Goal: Register for event/course

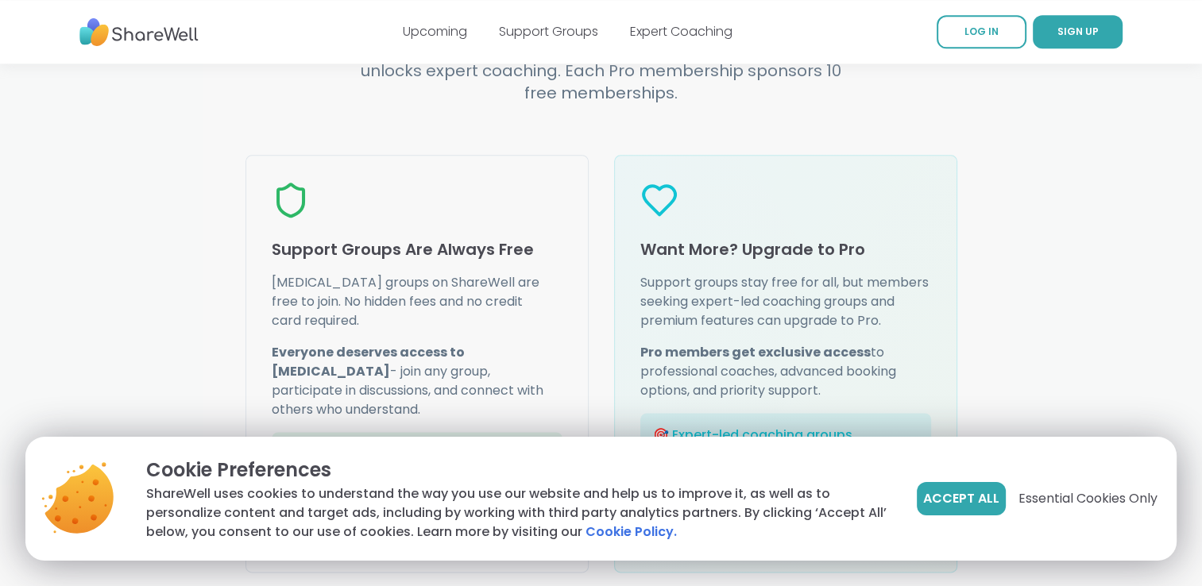
scroll to position [1938, 0]
click at [575, 35] on link "Support Groups" at bounding box center [548, 31] width 99 height 18
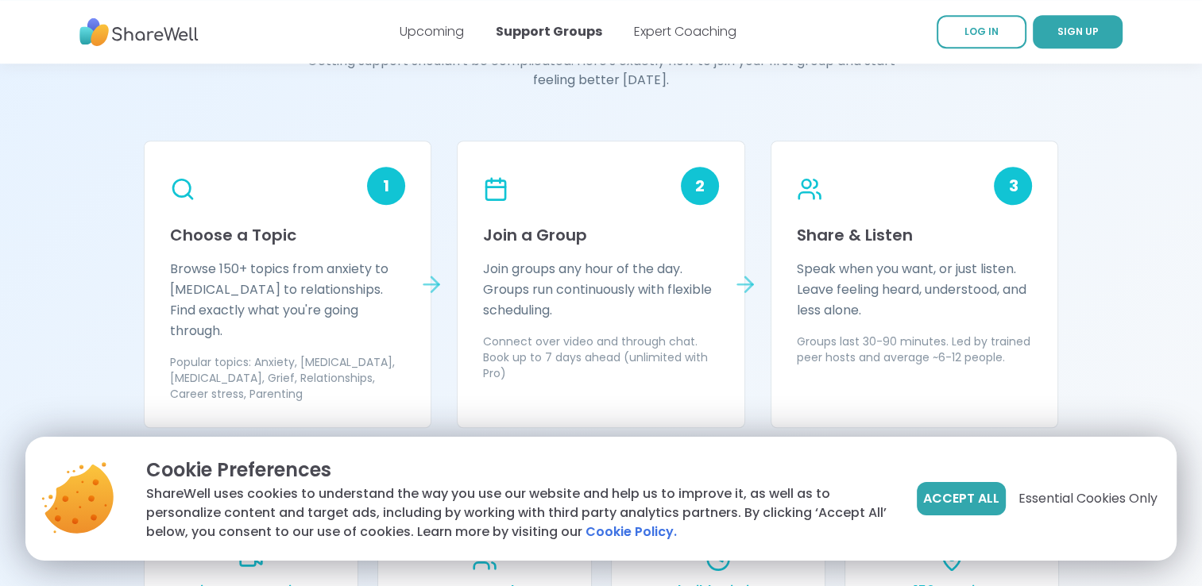
scroll to position [1366, 0]
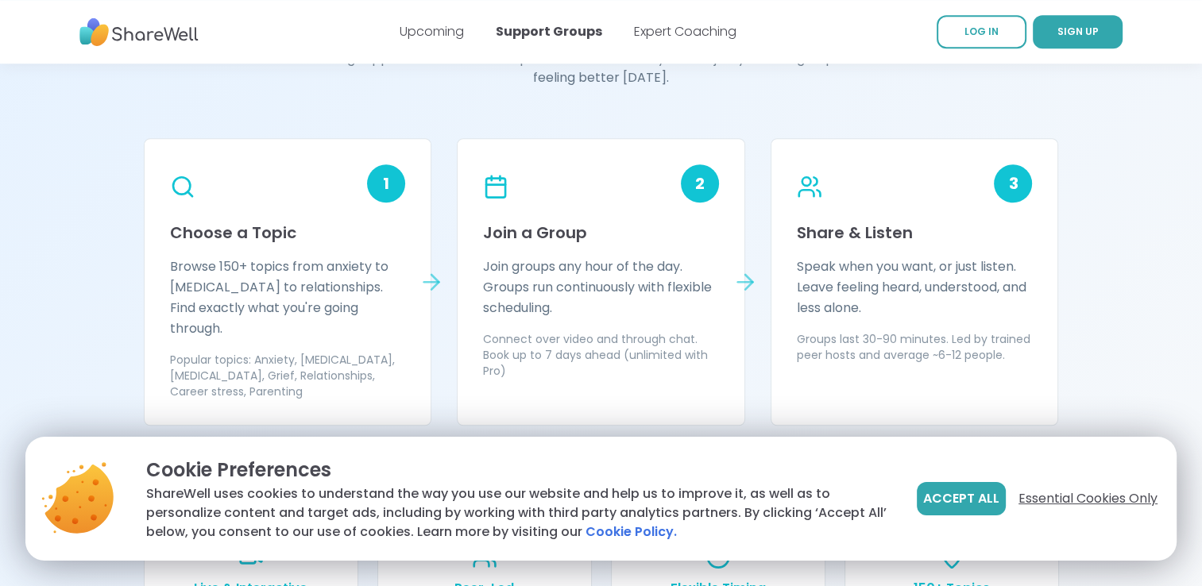
click at [1051, 493] on span "Essential Cookies Only" at bounding box center [1087, 498] width 139 height 19
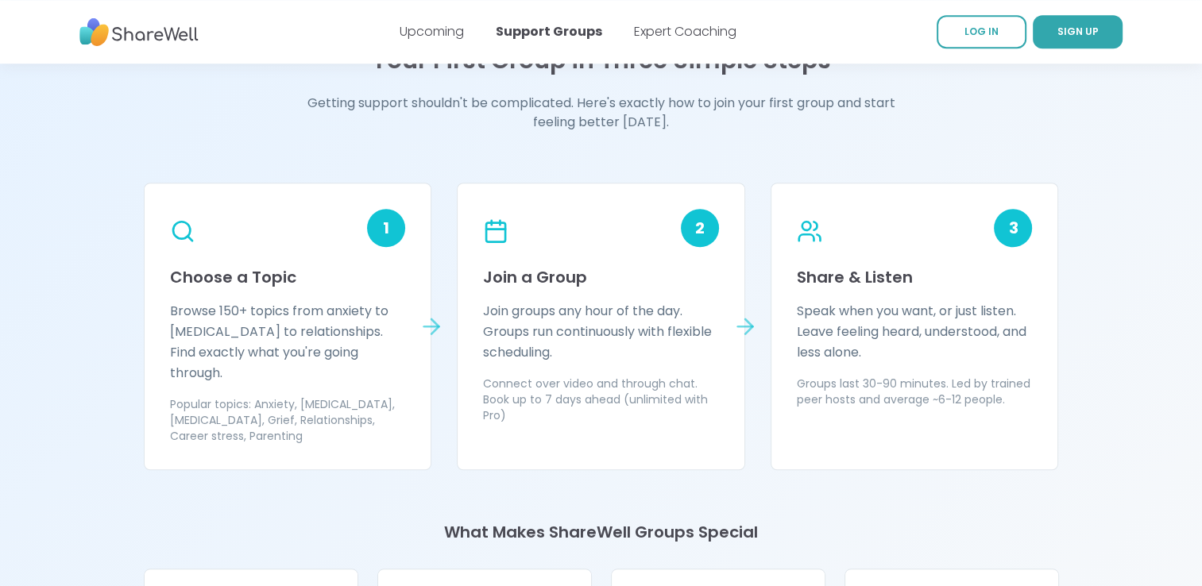
scroll to position [1320, 0]
click at [357, 335] on p "Browse 150+ topics from anxiety to ADHD to relationships. Find exactly what you…" at bounding box center [288, 343] width 236 height 83
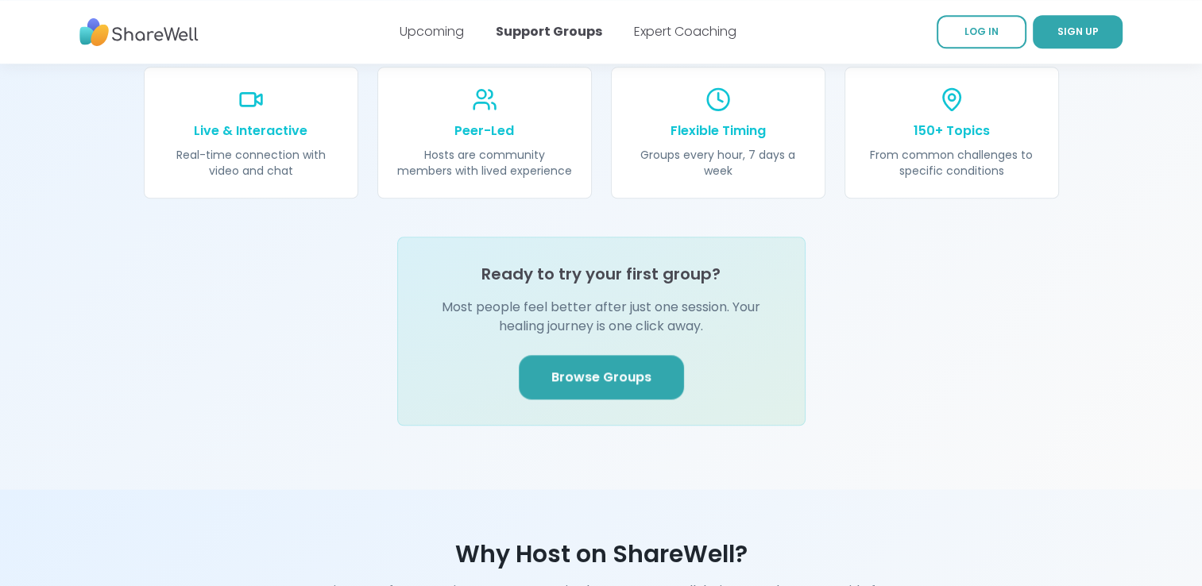
scroll to position [1822, 0]
click at [624, 369] on span "Browse Groups" at bounding box center [601, 378] width 100 height 19
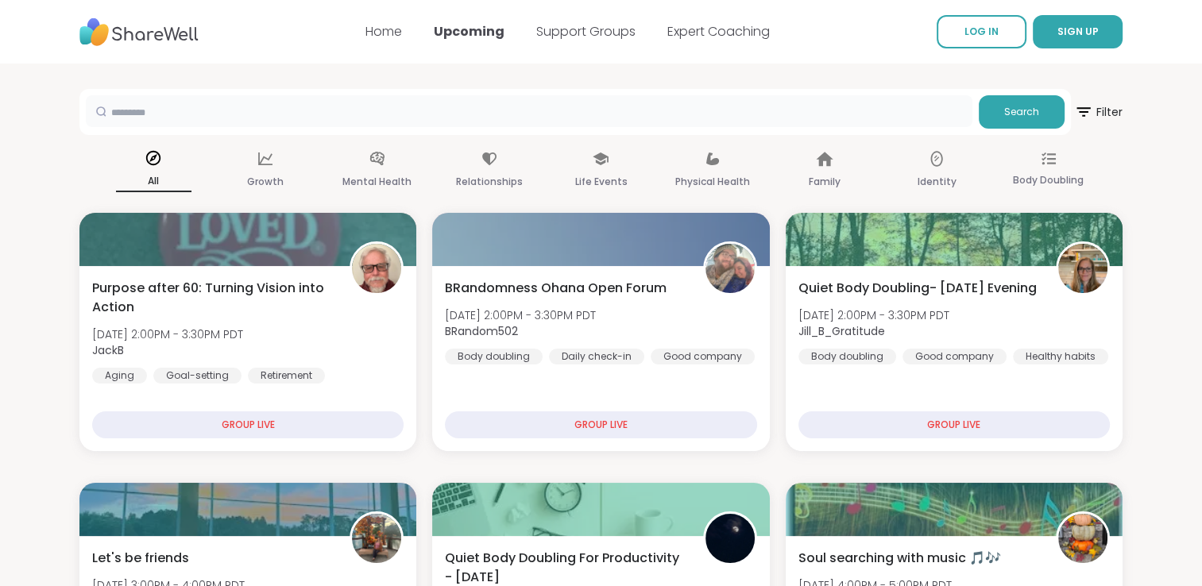
click at [203, 113] on input "text" at bounding box center [529, 111] width 887 height 32
type input "****"
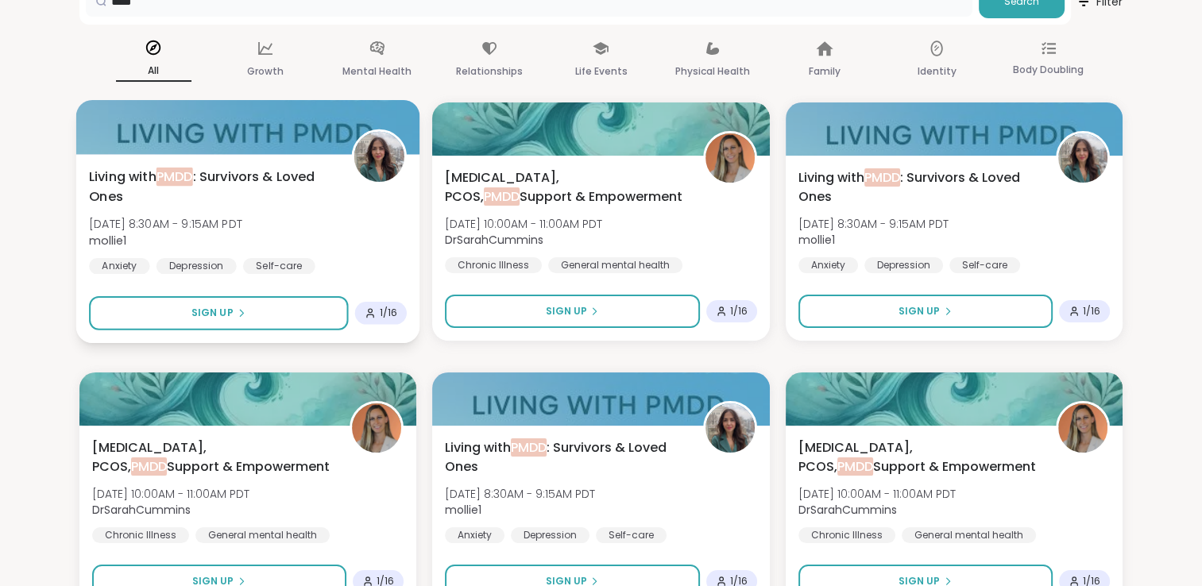
scroll to position [117, 0]
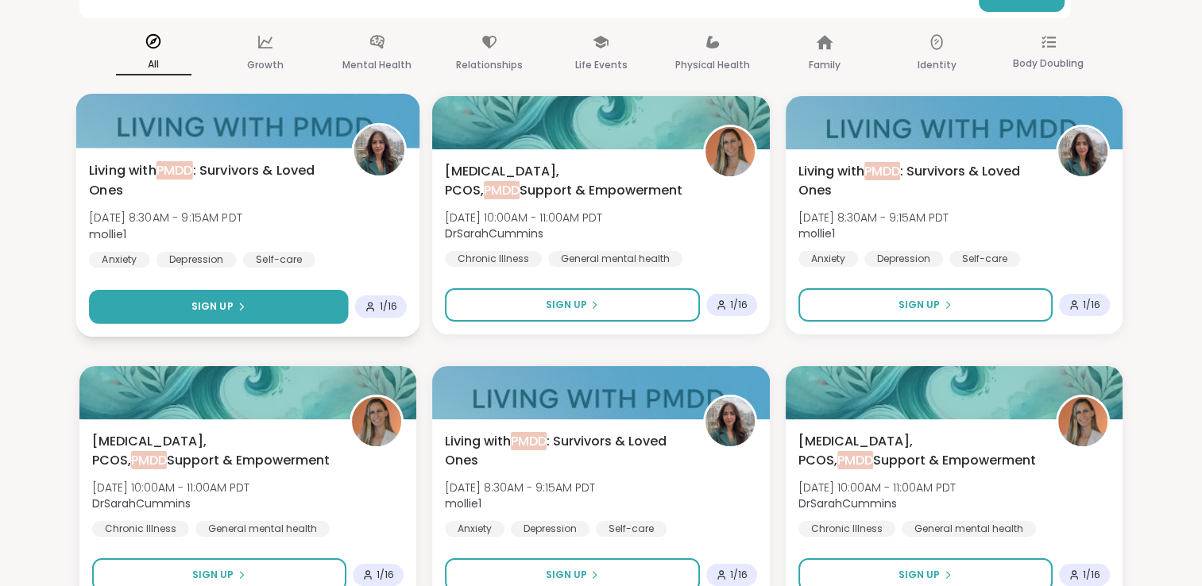
click at [236, 298] on button "Sign Up" at bounding box center [219, 307] width 260 height 34
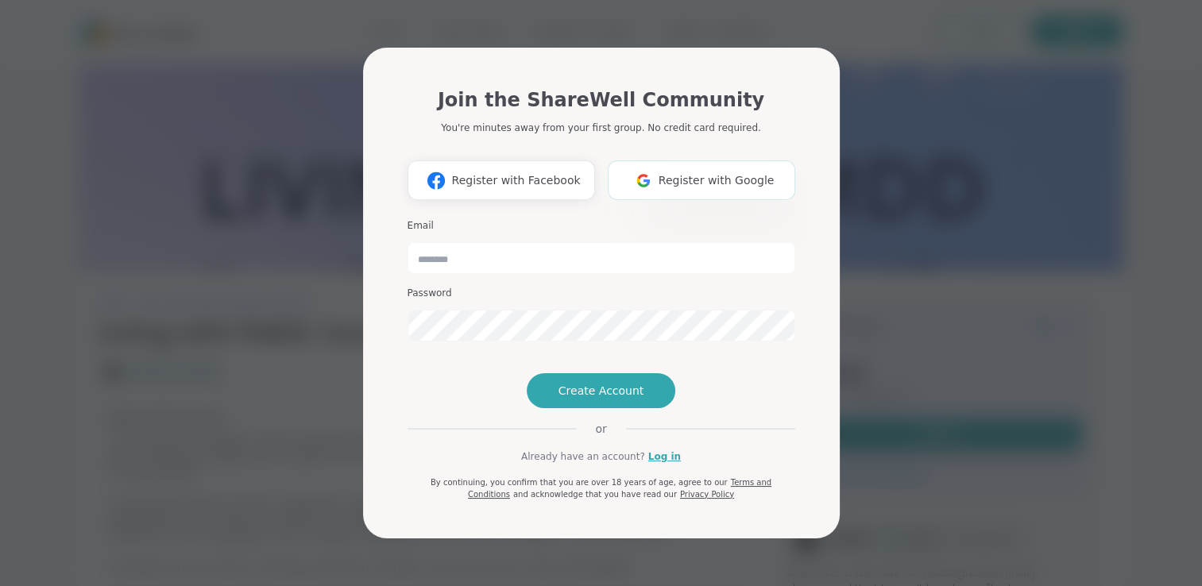
click at [671, 160] on button "Register with Google" at bounding box center [701, 180] width 187 height 40
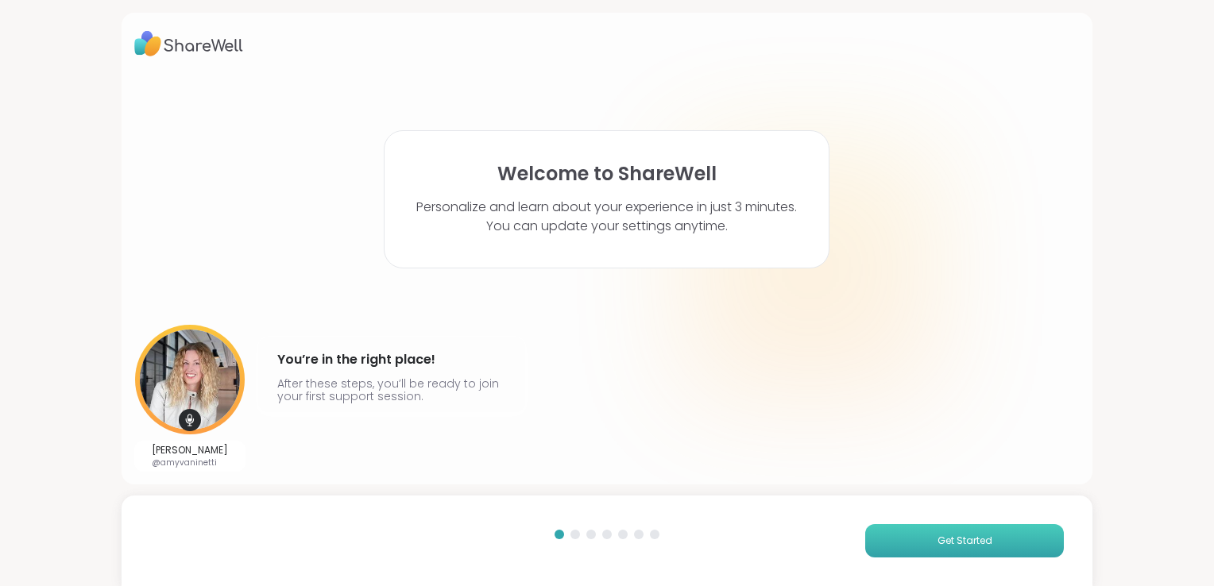
click at [912, 536] on button "Get Started" at bounding box center [964, 540] width 199 height 33
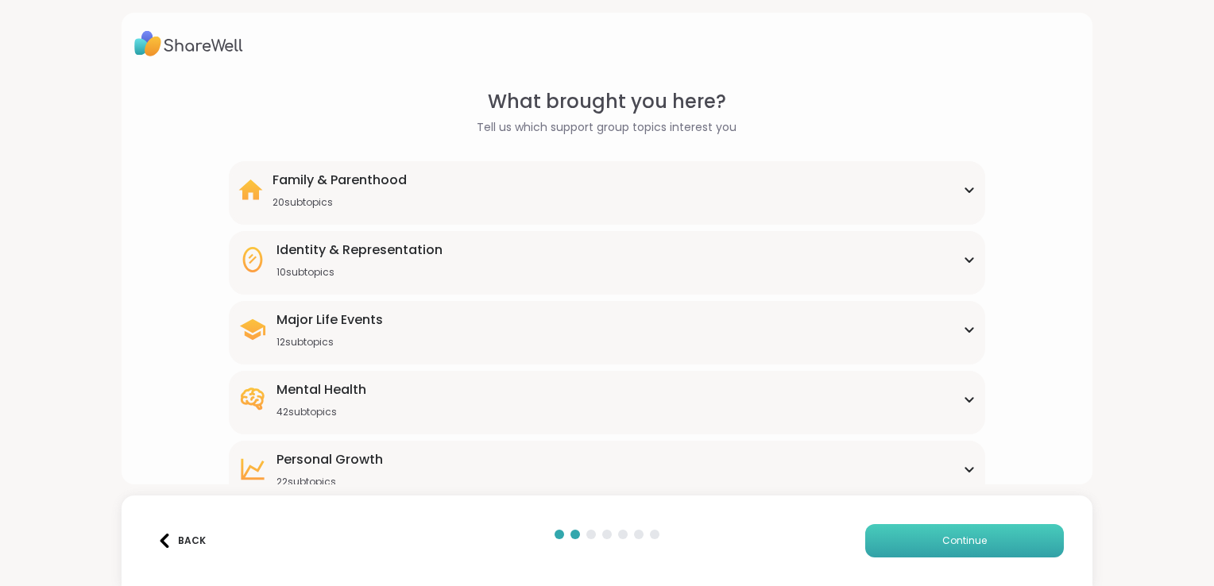
click at [912, 536] on button "Continue" at bounding box center [964, 540] width 199 height 33
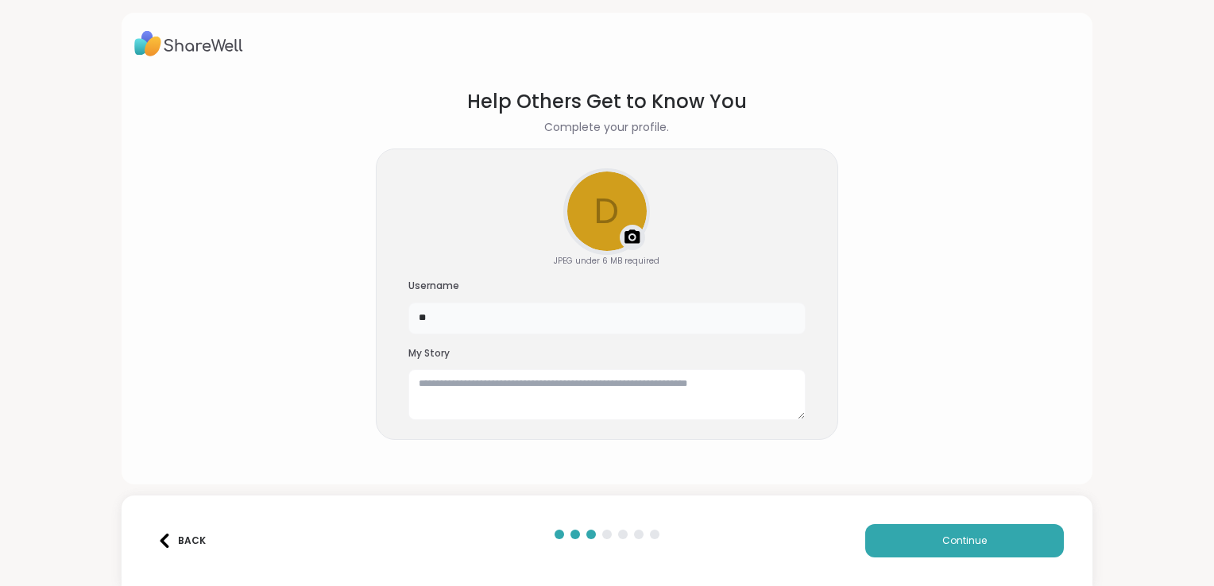
type input "*"
type input "********"
click at [534, 388] on textarea at bounding box center [606, 394] width 397 height 51
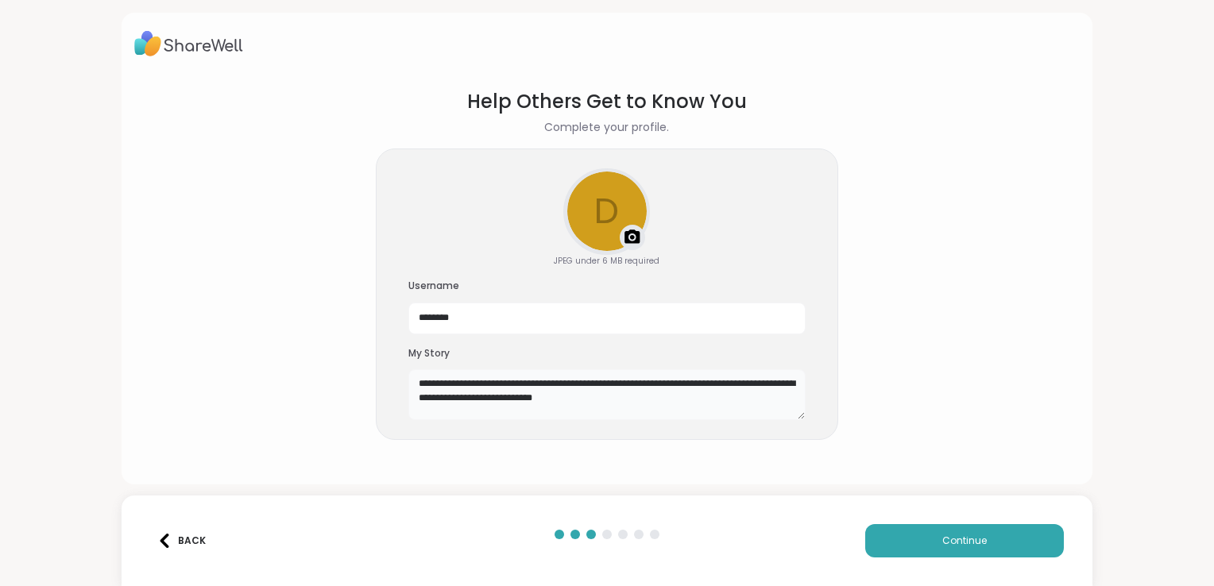
click at [674, 385] on textarea "**********" at bounding box center [606, 394] width 397 height 51
click at [731, 400] on textarea "**********" at bounding box center [606, 394] width 397 height 51
click at [694, 412] on textarea "**********" at bounding box center [606, 394] width 397 height 51
click at [740, 404] on textarea "**********" at bounding box center [606, 394] width 397 height 51
type textarea "**********"
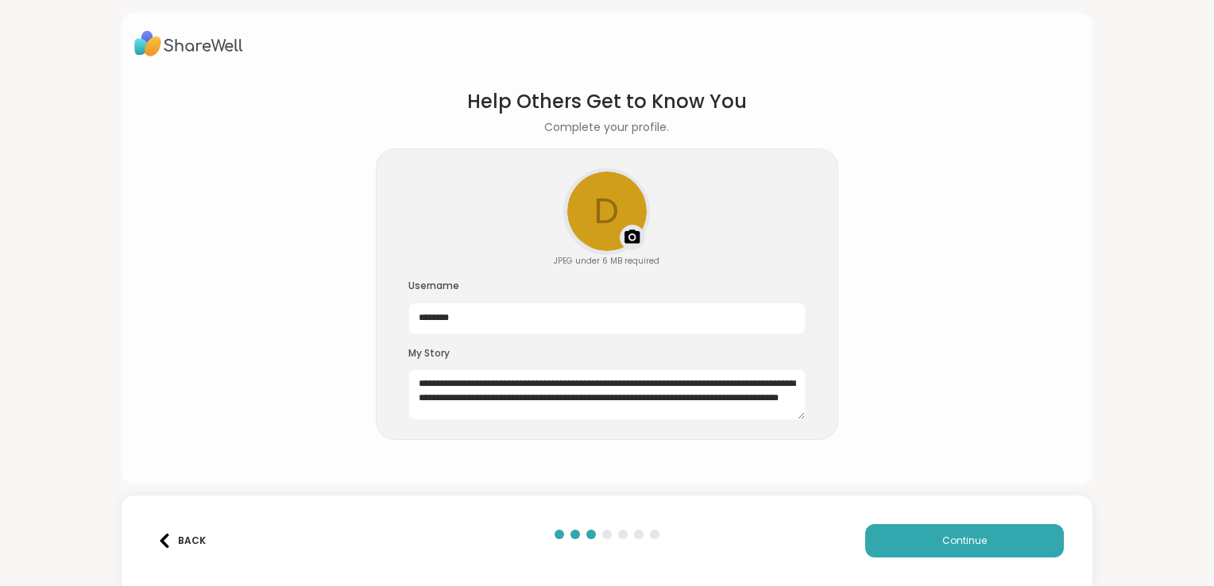
click at [628, 234] on img at bounding box center [632, 237] width 19 height 19
click at [631, 233] on img at bounding box center [632, 237] width 19 height 19
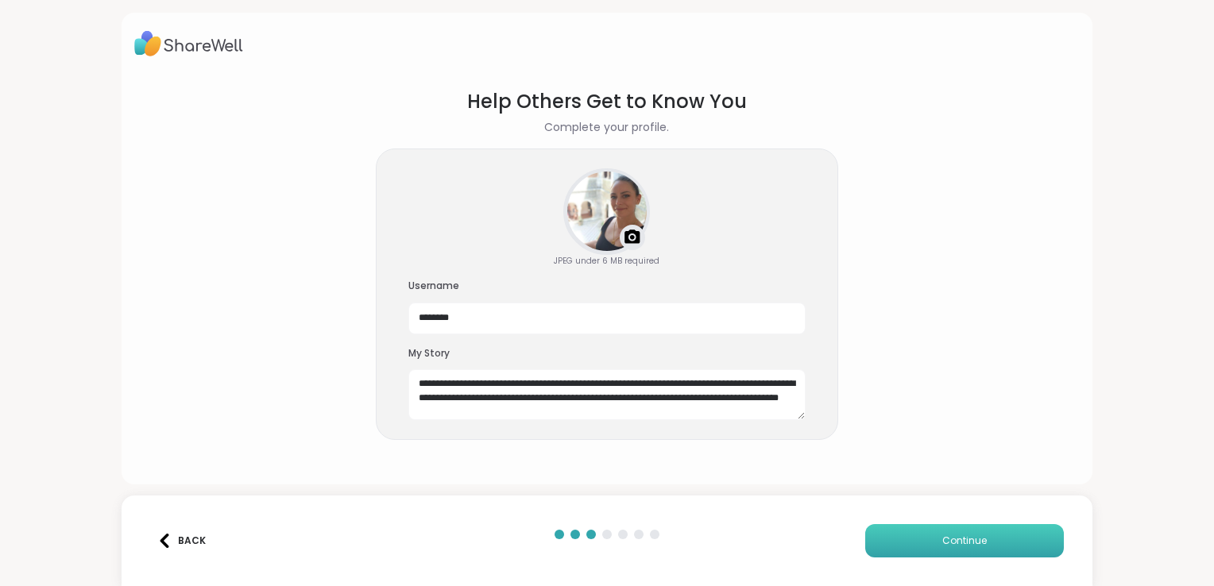
click at [928, 547] on button "Continue" at bounding box center [964, 540] width 199 height 33
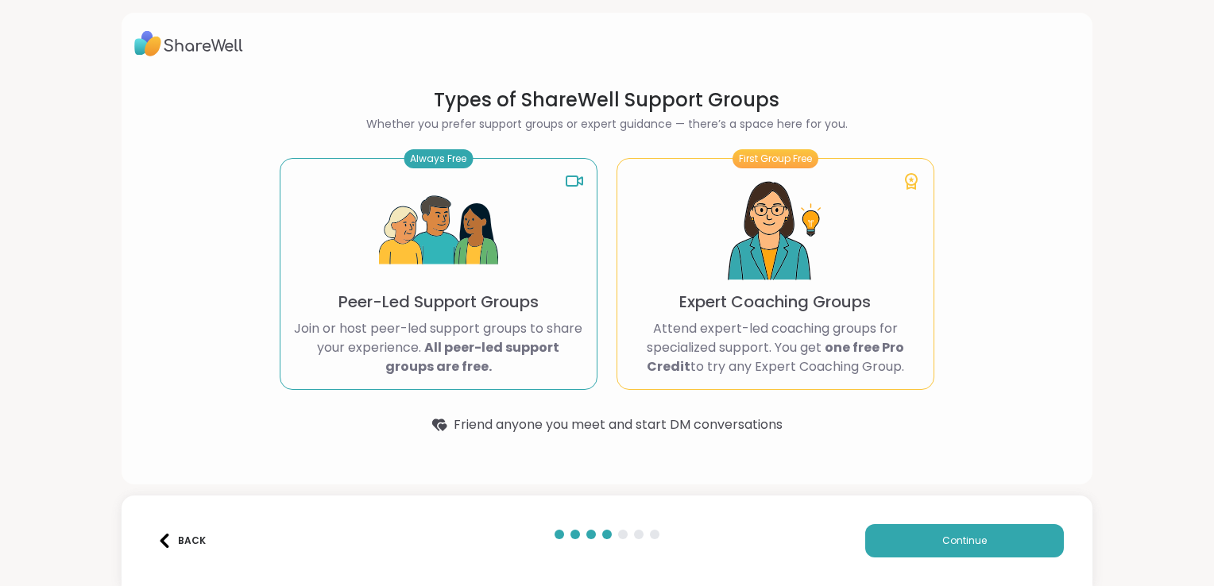
click at [503, 210] on div "Always Free Peer-Led Support Groups Join or host peer-led support groups to sha…" at bounding box center [439, 274] width 318 height 232
click at [942, 544] on span "Continue" at bounding box center [964, 541] width 44 height 14
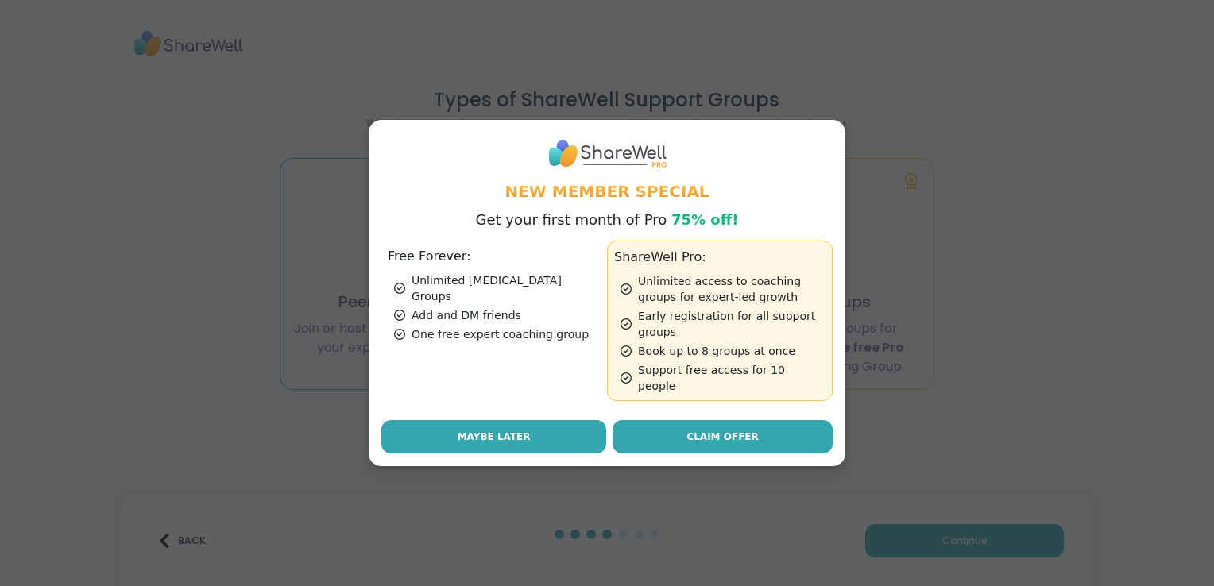
click at [531, 421] on button "Maybe Later" at bounding box center [493, 436] width 225 height 33
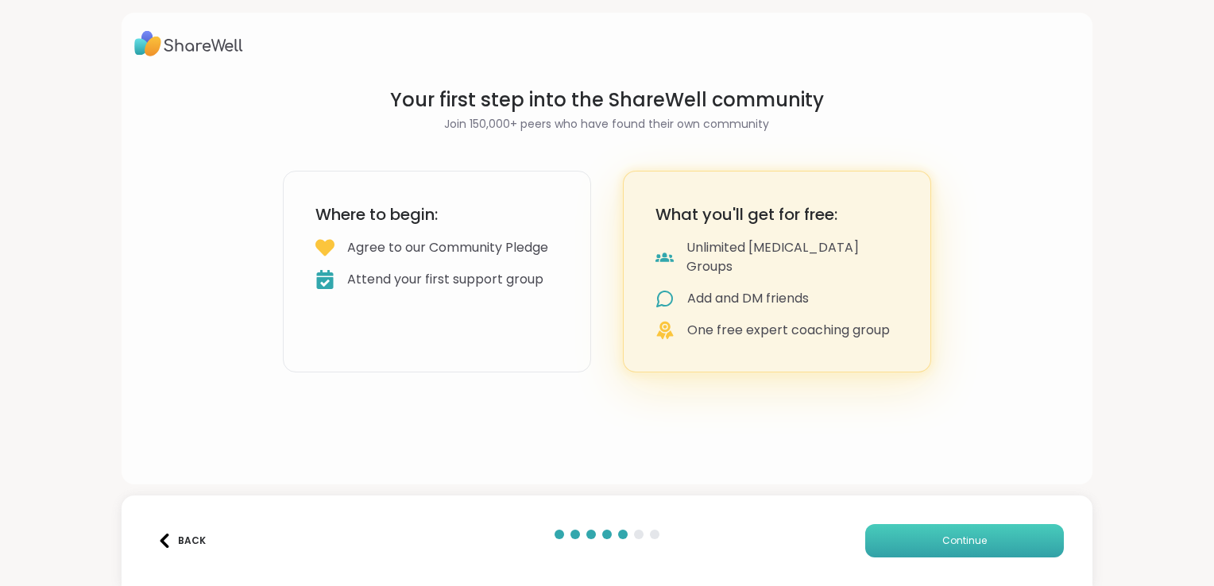
click at [912, 535] on button "Continue" at bounding box center [964, 540] width 199 height 33
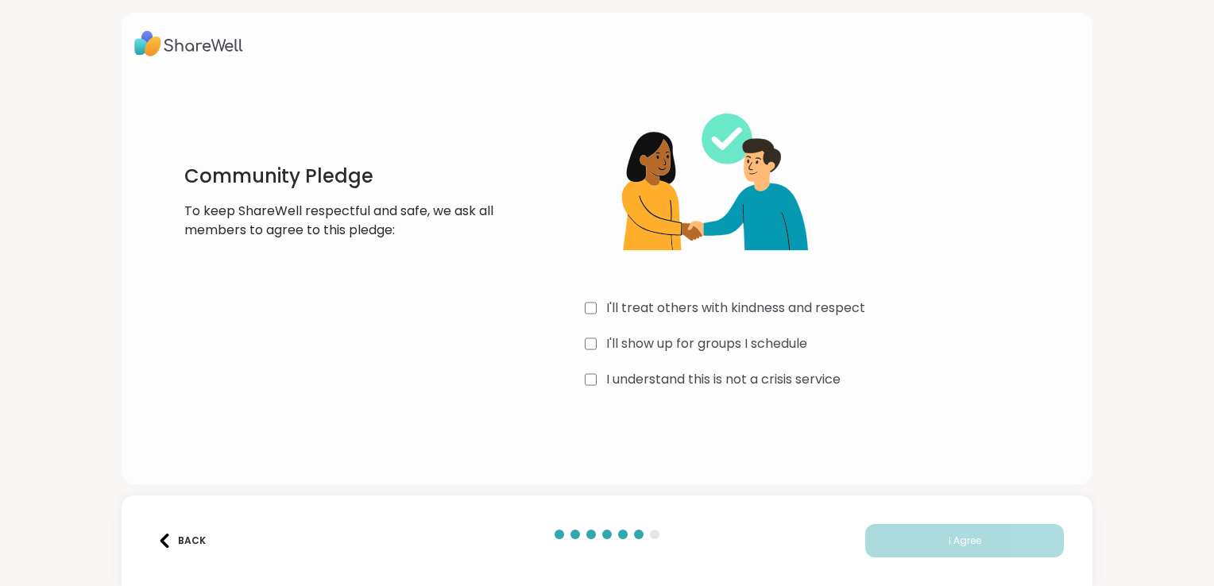
click at [598, 306] on div "I'll treat others with kindness and respect" at bounding box center [823, 308] width 476 height 19
click at [597, 340] on div "I'll show up for groups I schedule" at bounding box center [823, 343] width 476 height 19
click at [606, 377] on label "I understand this is not a crisis service" at bounding box center [723, 379] width 234 height 19
click at [996, 535] on button "I Agree" at bounding box center [964, 540] width 199 height 33
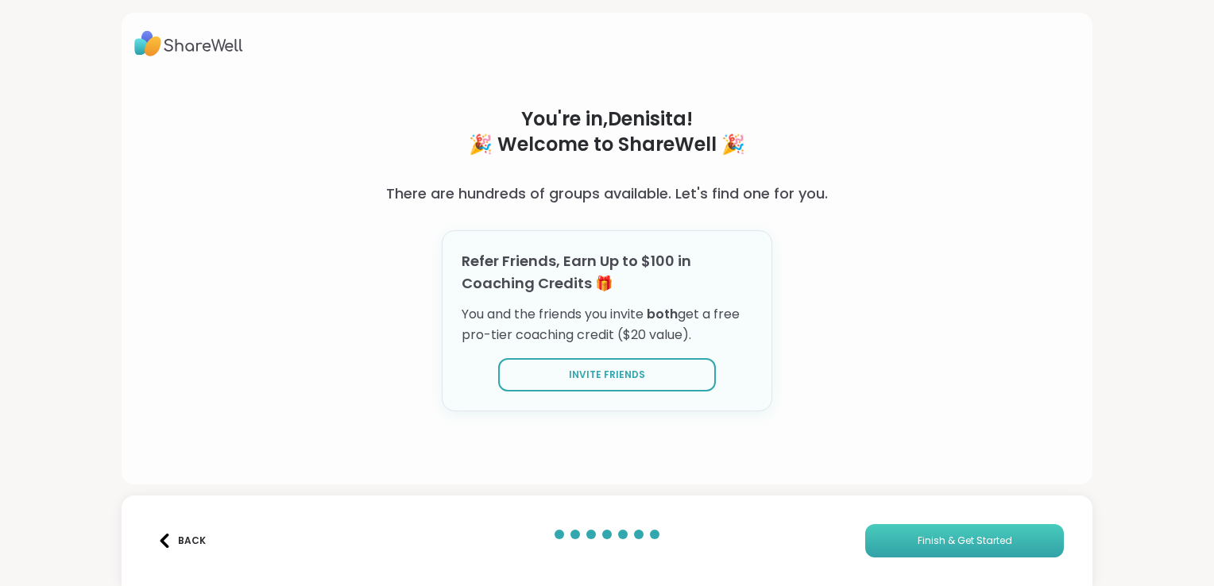
click at [996, 535] on span "Finish & Get Started" at bounding box center [965, 541] width 95 height 14
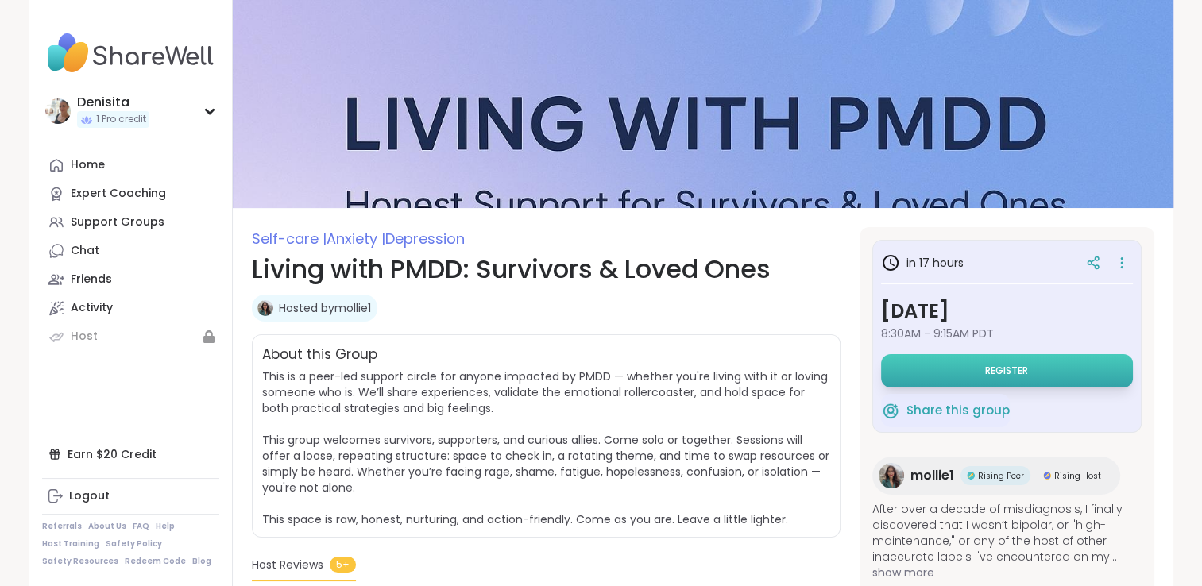
click at [963, 371] on button "Register" at bounding box center [1007, 370] width 252 height 33
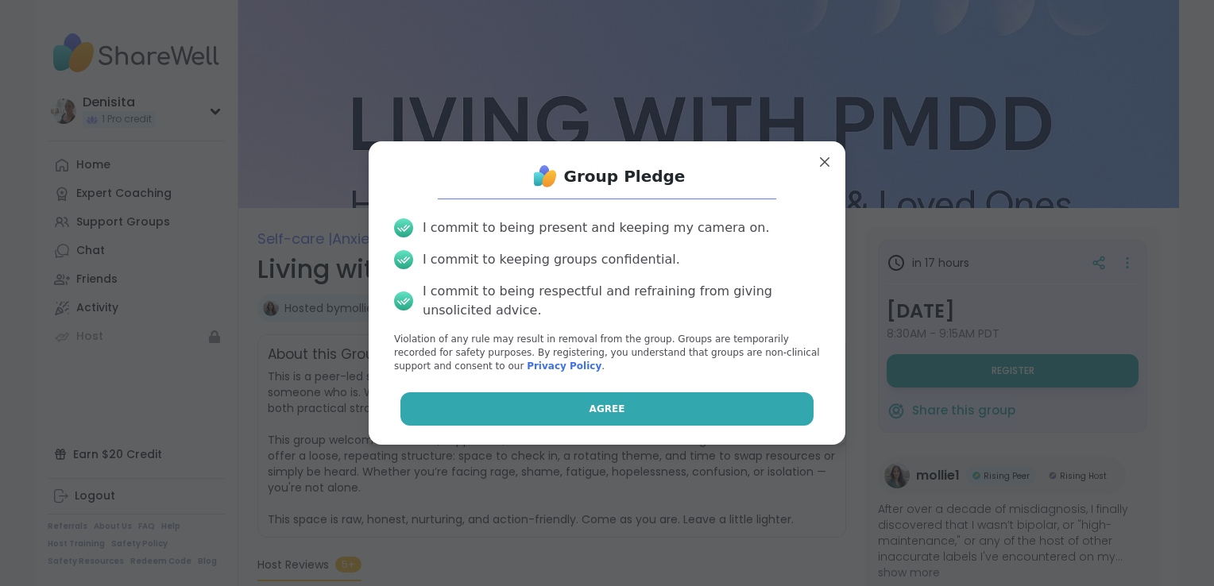
click at [631, 408] on button "Agree" at bounding box center [607, 408] width 414 height 33
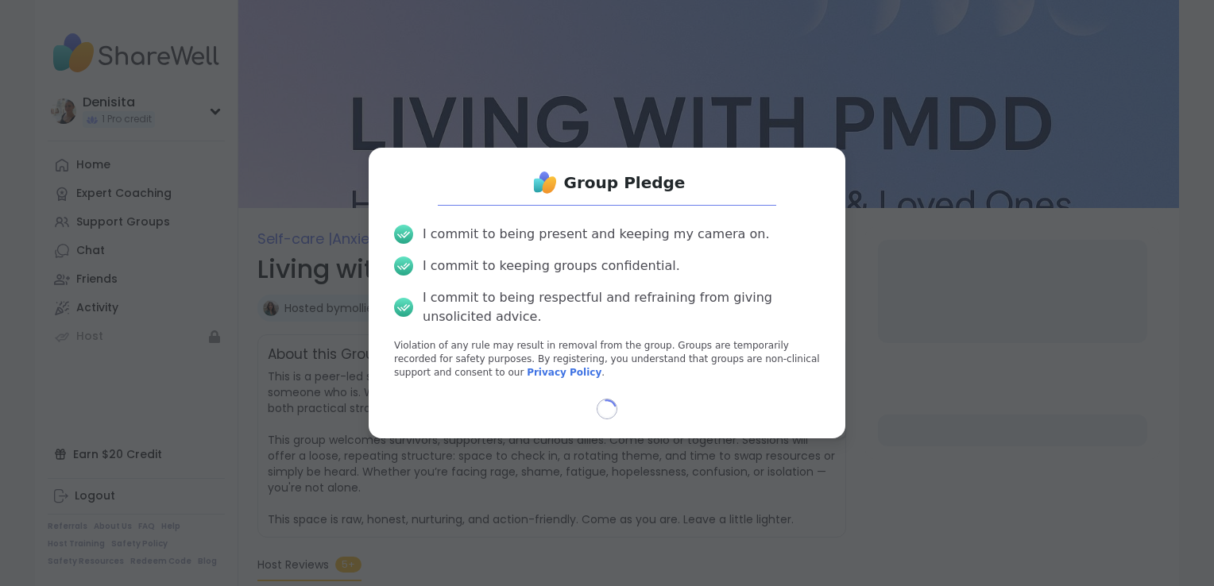
select select "**"
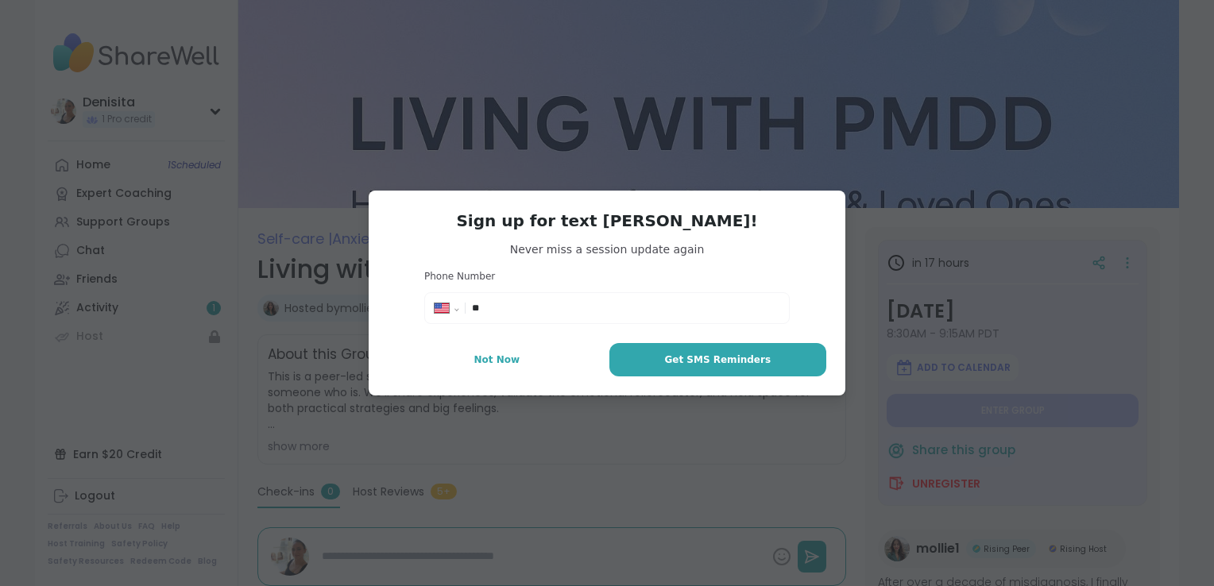
click at [659, 313] on input "**" at bounding box center [625, 308] width 307 height 16
type textarea "*"
type input "**********"
click at [678, 357] on span "Get SMS Reminders" at bounding box center [717, 360] width 106 height 14
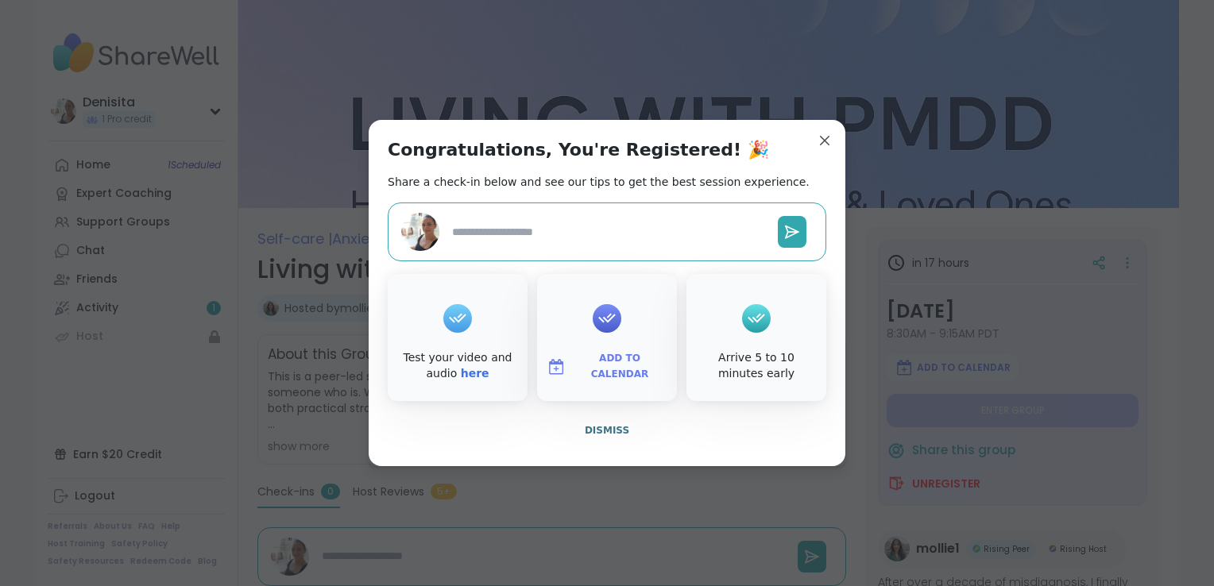
click at [596, 329] on icon at bounding box center [606, 318] width 25 height 25
click at [597, 364] on span "Add to Calendar" at bounding box center [619, 366] width 95 height 31
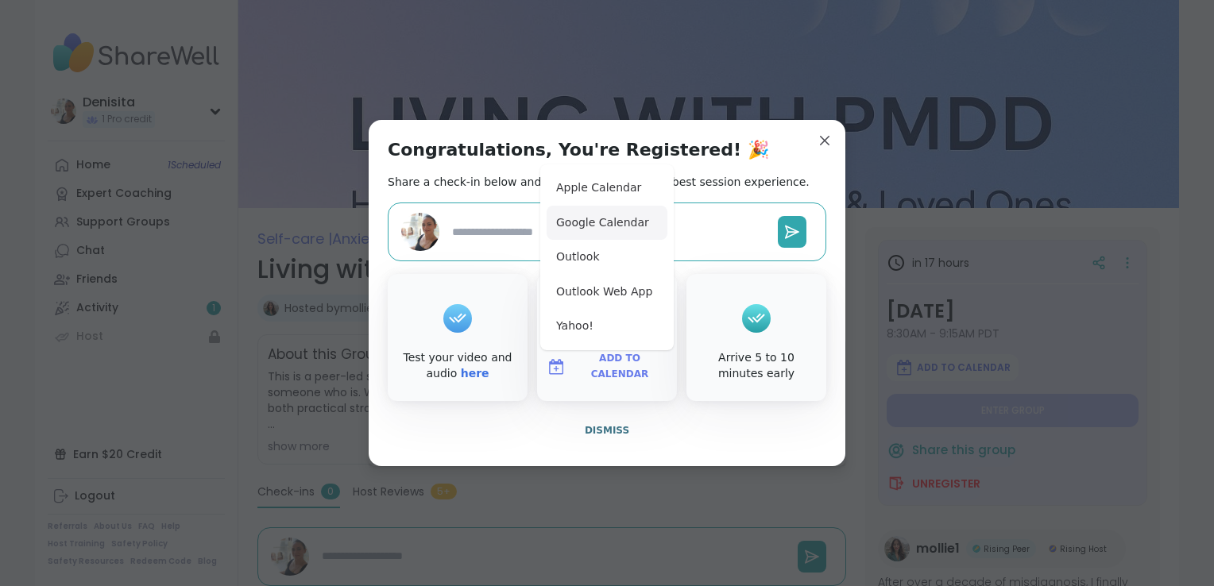
click at [616, 218] on button "Google Calendar" at bounding box center [607, 223] width 121 height 35
click at [727, 263] on div "Congratulations, You're Registered! 🎉 Share a check-in below and see our tips t…" at bounding box center [607, 293] width 477 height 346
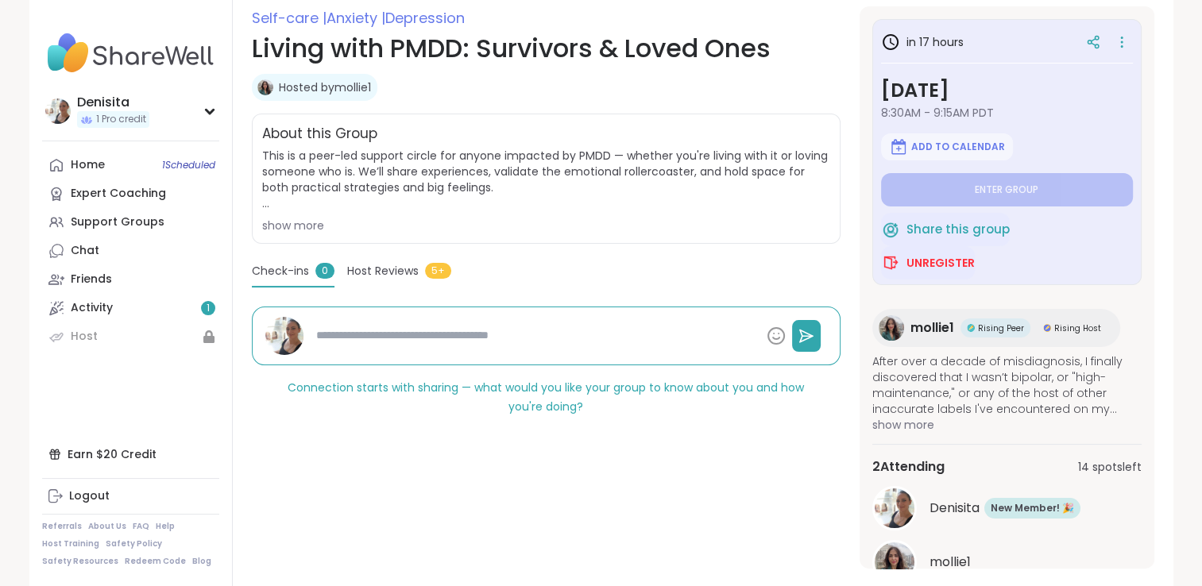
scroll to position [222, 0]
click at [307, 225] on div "show more" at bounding box center [546, 225] width 568 height 16
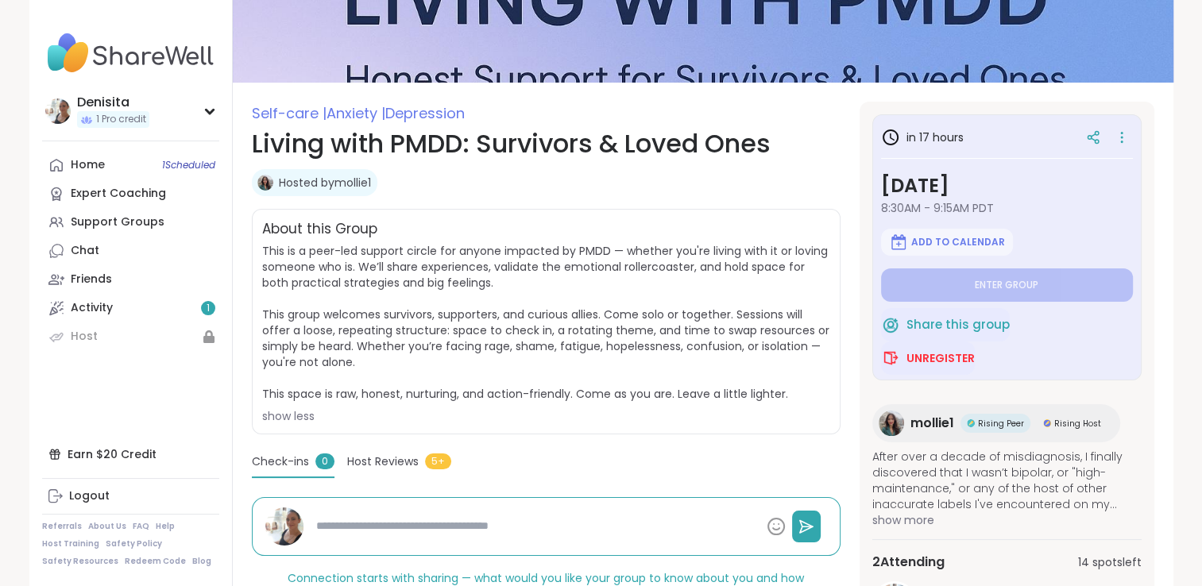
scroll to position [123, 0]
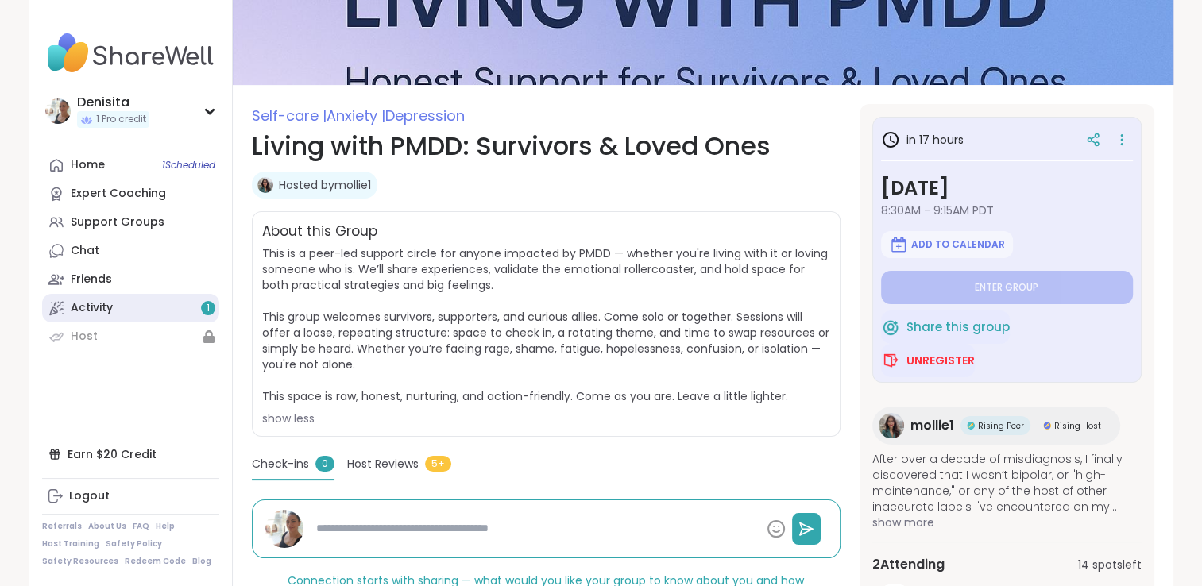
click at [129, 300] on link "Activity 1" at bounding box center [130, 308] width 177 height 29
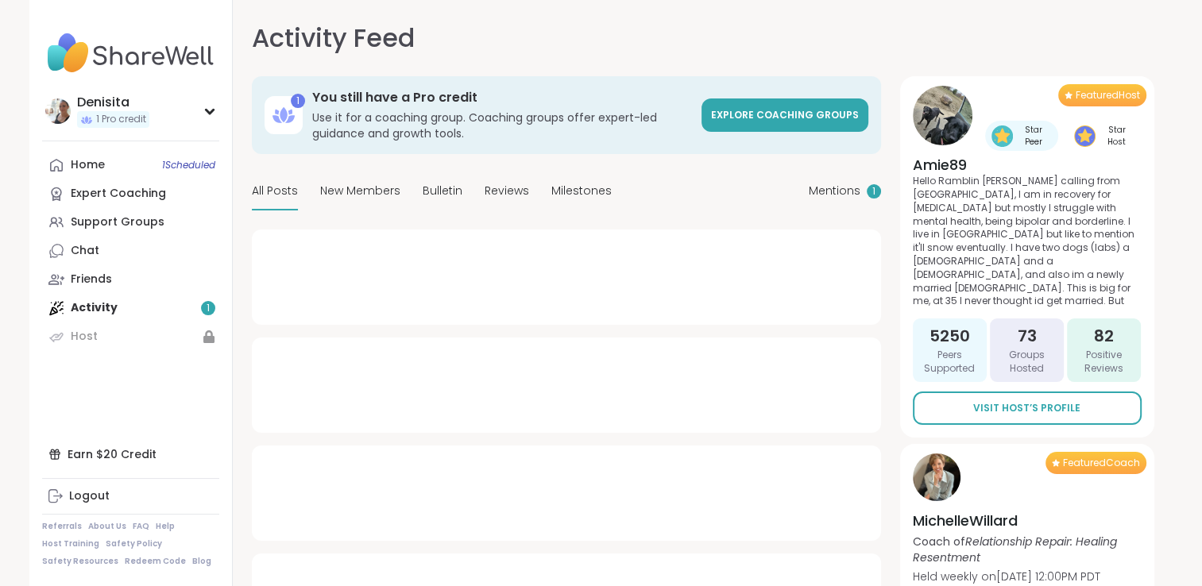
type textarea "*"
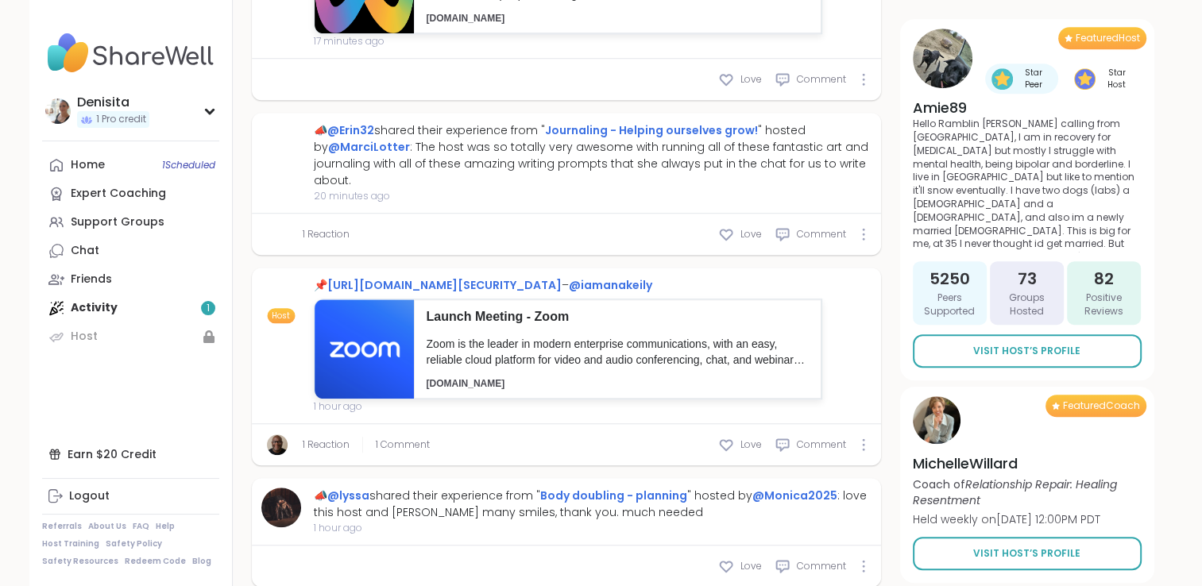
scroll to position [1134, 0]
